Goal: Task Accomplishment & Management: Use online tool/utility

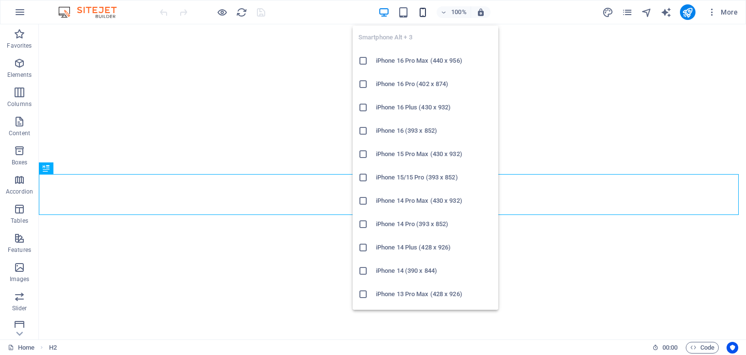
click at [426, 10] on icon "button" at bounding box center [422, 12] width 11 height 11
click at [365, 62] on icon at bounding box center [363, 61] width 10 height 10
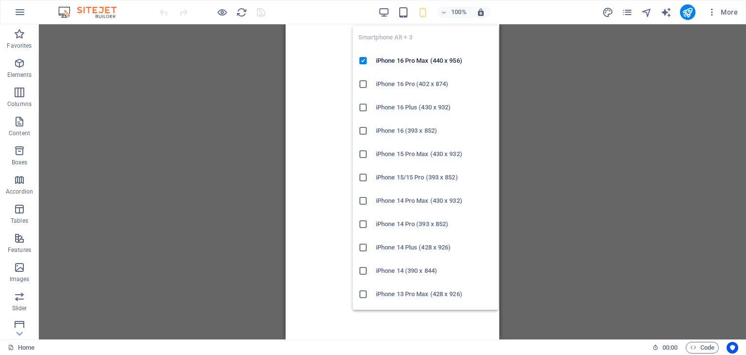
click at [423, 14] on icon "button" at bounding box center [422, 12] width 11 height 11
click at [366, 59] on icon at bounding box center [363, 61] width 10 height 10
click at [423, 12] on icon "button" at bounding box center [422, 12] width 11 height 11
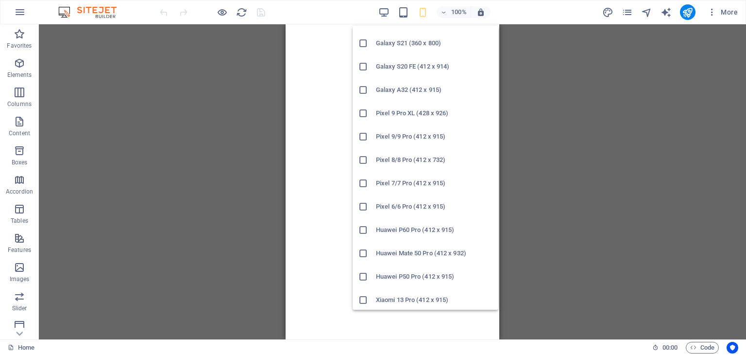
scroll to position [486, 0]
click at [360, 272] on icon at bounding box center [363, 275] width 10 height 10
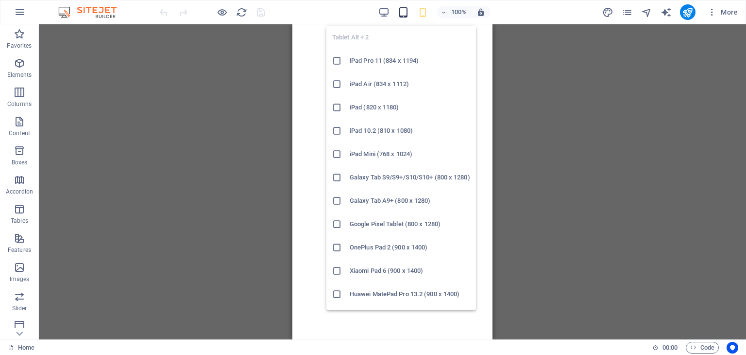
click at [404, 10] on icon "button" at bounding box center [403, 12] width 11 height 11
click at [400, 267] on h6 "Xiaomi Pad 6 (900 x 1400)" at bounding box center [410, 271] width 120 height 12
